Goal: Task Accomplishment & Management: Manage account settings

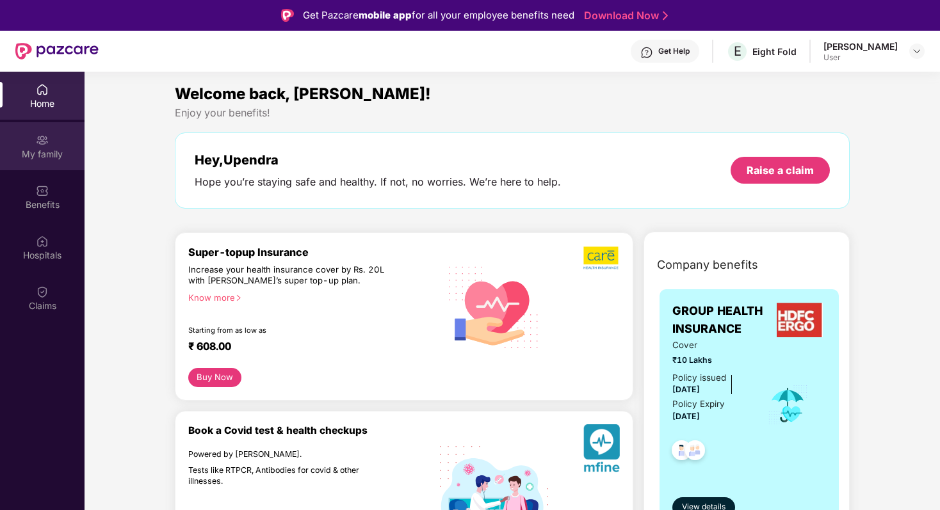
click at [40, 158] on div "My family" at bounding box center [42, 154] width 84 height 13
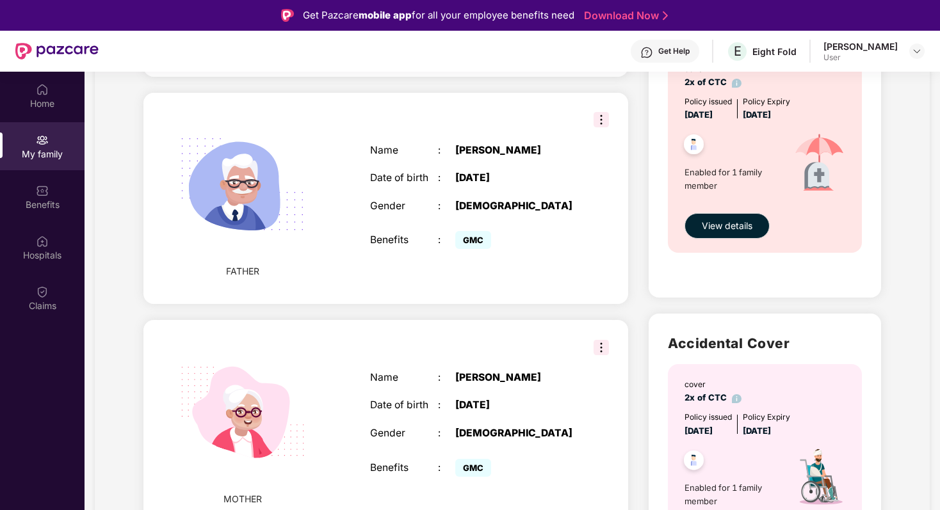
scroll to position [563, 0]
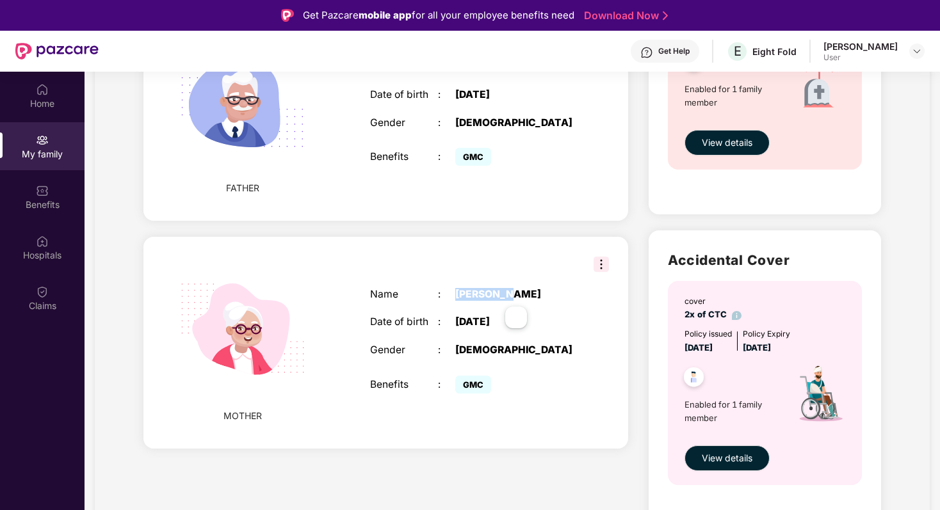
drag, startPoint x: 454, startPoint y: 298, endPoint x: 508, endPoint y: 299, distance: 54.4
click at [508, 299] on div "Name : [PERSON_NAME]" at bounding box center [472, 295] width 204 height 12
copy div "[PERSON_NAME]"
click at [377, 236] on div "Add Family Member New member can be added to the policy [DATE] of marriage or c…" at bounding box center [385, 67] width 505 height 957
click at [376, 234] on div "Add Family Member New member can be added to the policy [DATE] of marriage or c…" at bounding box center [385, 67] width 505 height 957
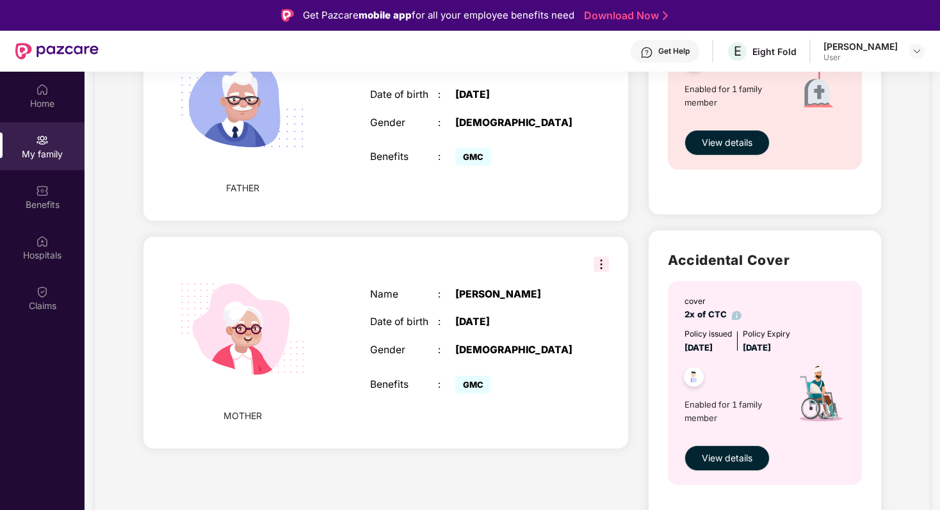
click at [622, 237] on div "Add Family Member New member can be added to the policy [DATE] of marriage or c…" at bounding box center [385, 67] width 505 height 957
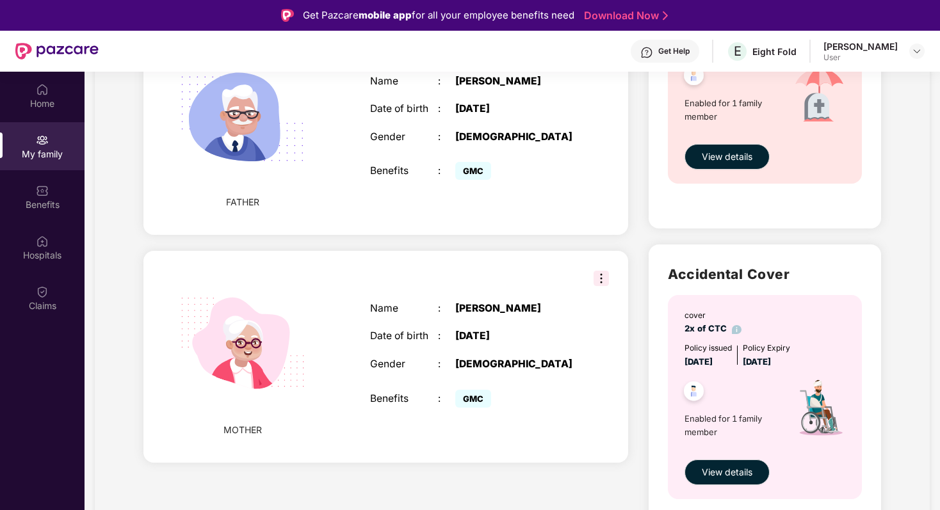
scroll to position [563, 0]
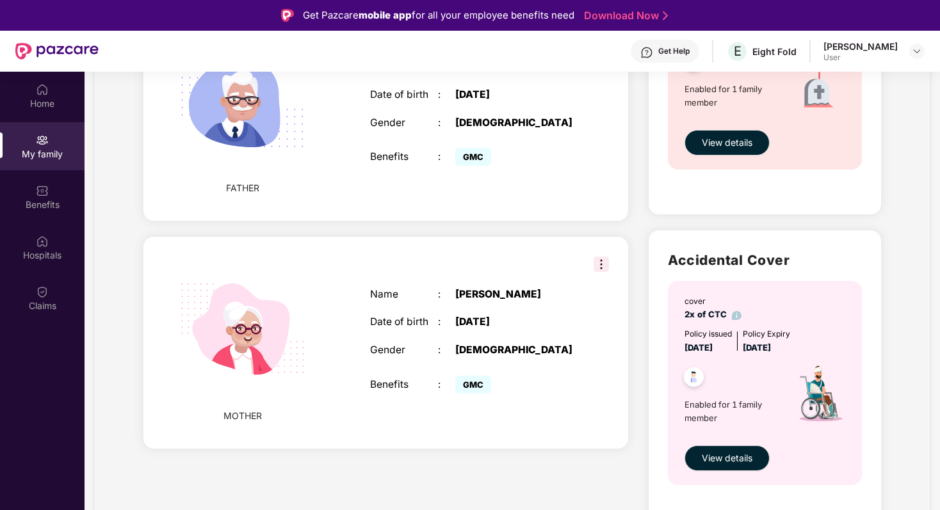
click at [602, 269] on img at bounding box center [600, 264] width 15 height 15
click at [620, 226] on div "Add Family Member New member can be added to the policy [DATE] of marriage or c…" at bounding box center [385, 67] width 505 height 957
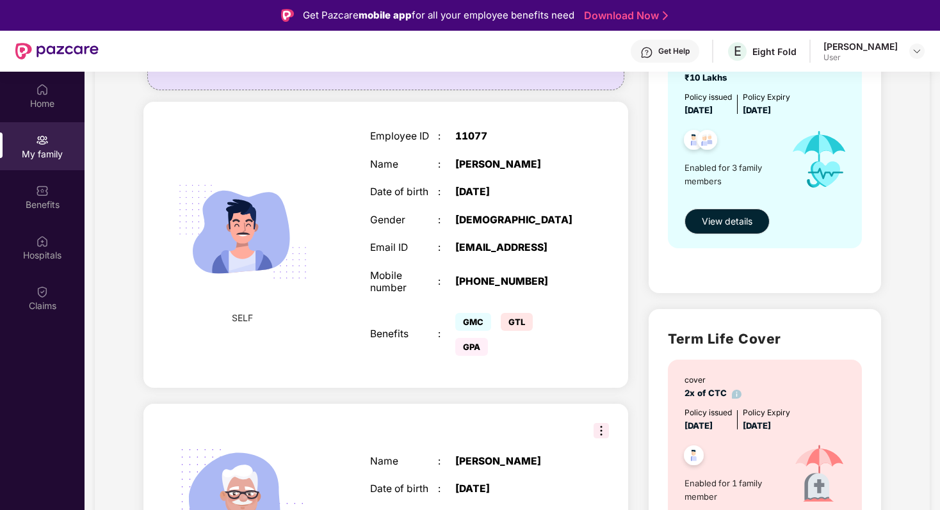
scroll to position [0, 0]
